Goal: Task Accomplishment & Management: Manage account settings

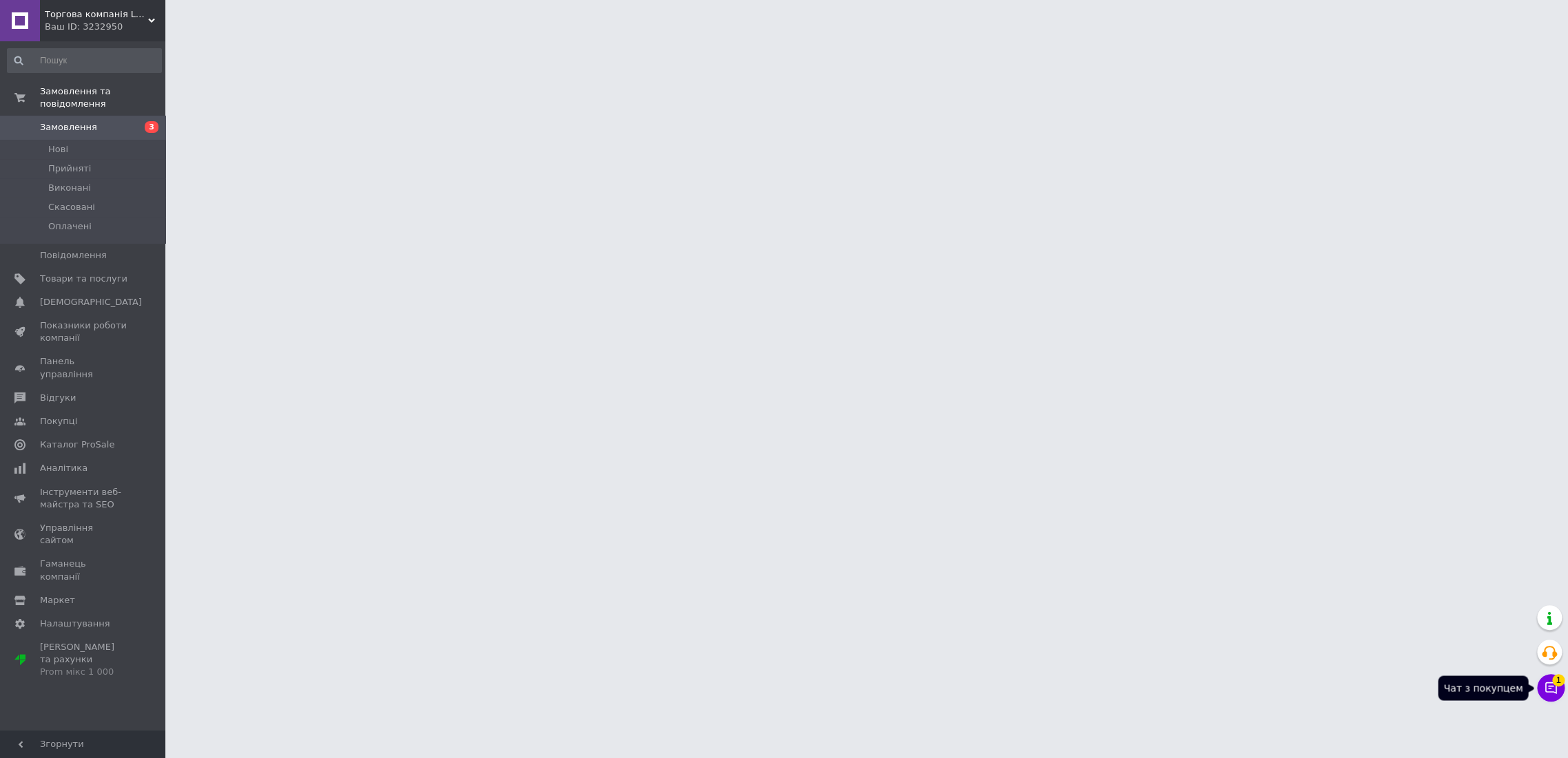
click at [1548, 683] on icon at bounding box center [1551, 688] width 12 height 12
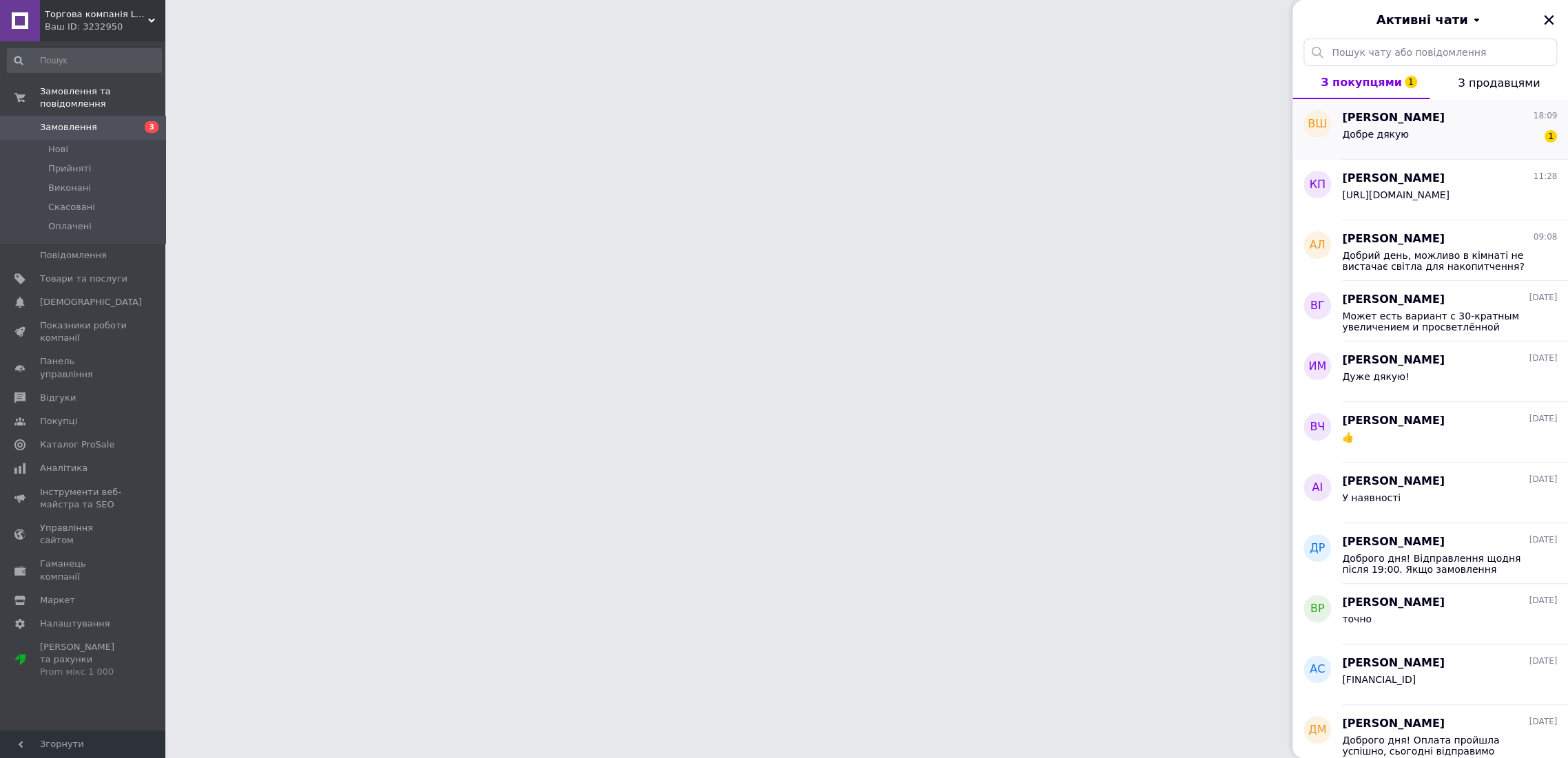
click at [1398, 116] on span "[PERSON_NAME]" at bounding box center [1394, 118] width 103 height 16
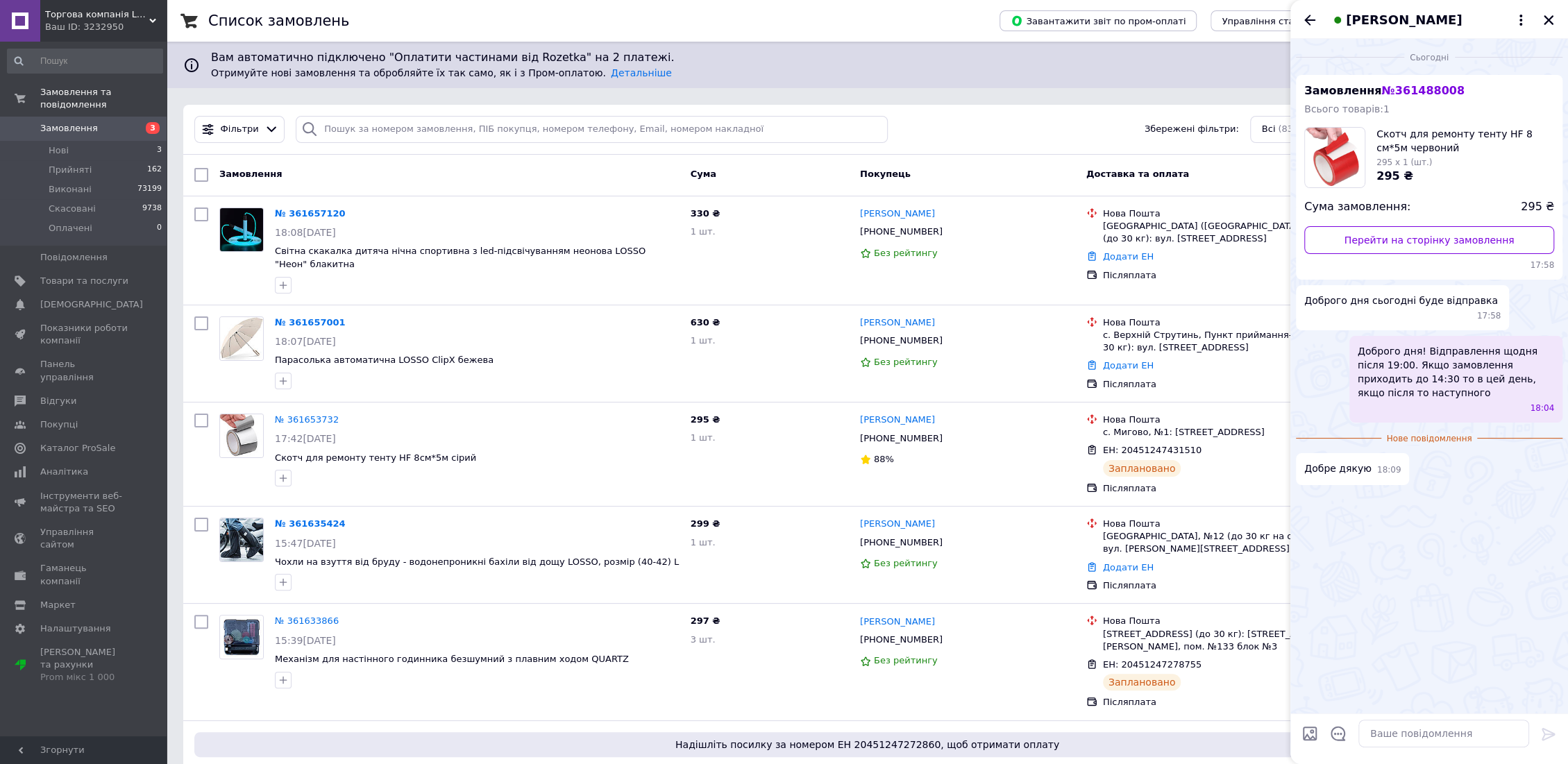
click at [1312, 23] on icon "Назад" at bounding box center [1309, 20] width 17 height 17
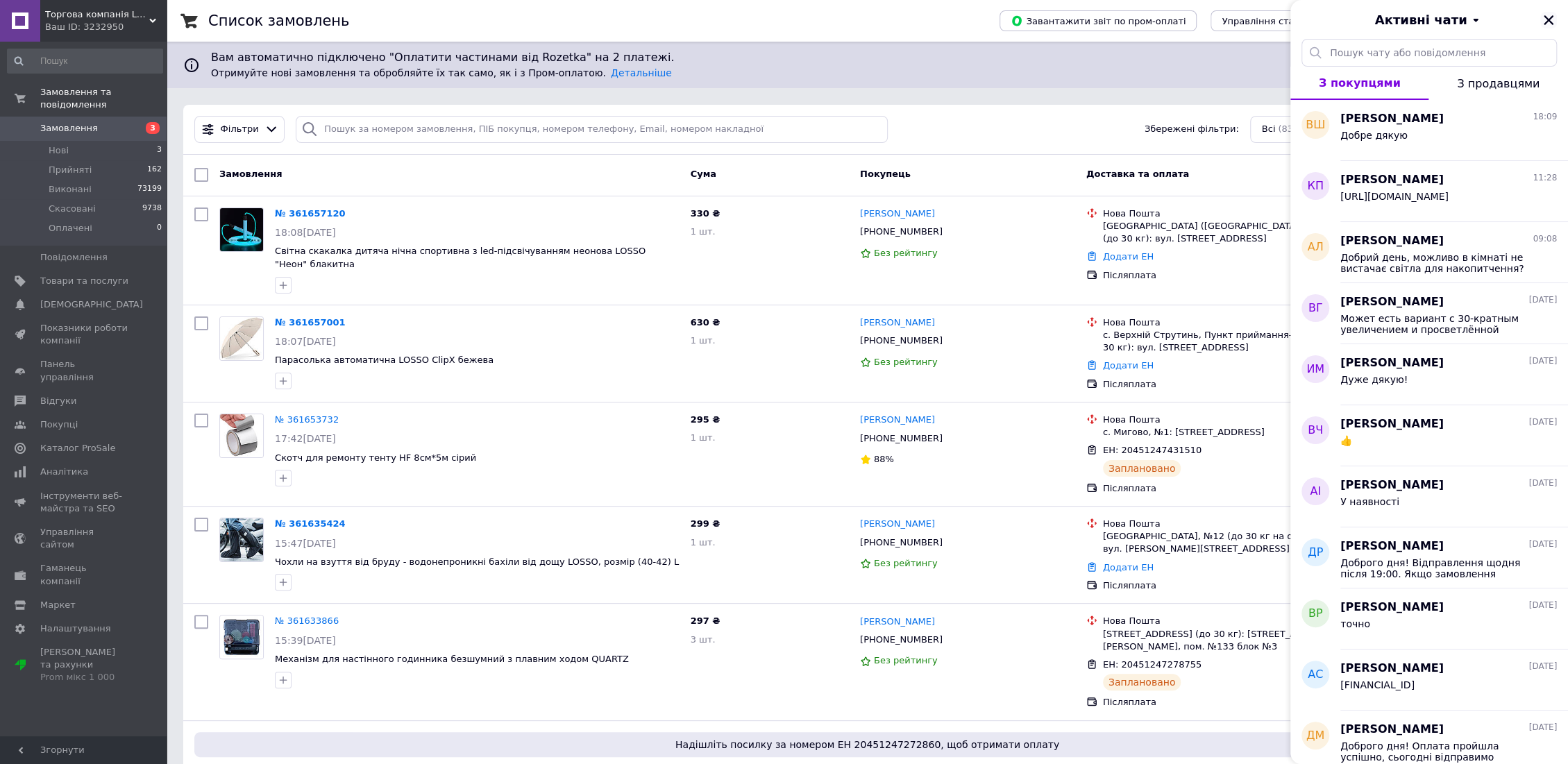
click at [1541, 21] on button "Закрити" at bounding box center [1548, 20] width 17 height 17
